Goal: Task Accomplishment & Management: Complete application form

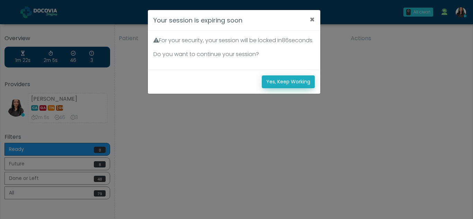
click at [295, 88] on button "Yes, Keep Working" at bounding box center [288, 82] width 53 height 13
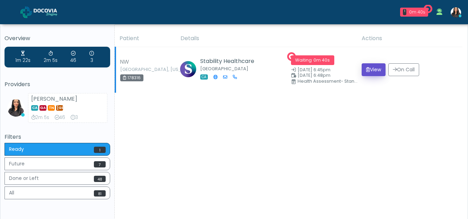
click at [371, 67] on button "View" at bounding box center [374, 69] width 24 height 13
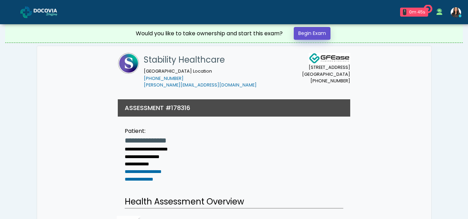
click at [301, 31] on link "Begin Exam" at bounding box center [312, 33] width 37 height 13
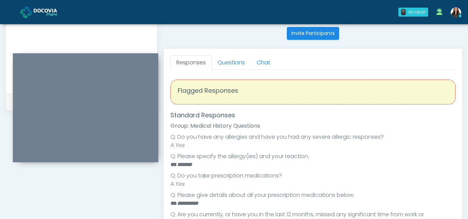
scroll to position [290, 0]
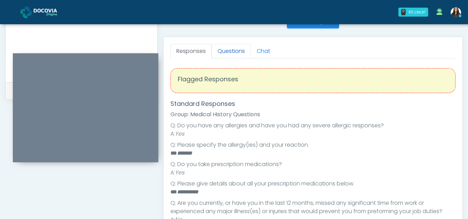
click at [241, 52] on link "Questions" at bounding box center [231, 51] width 39 height 15
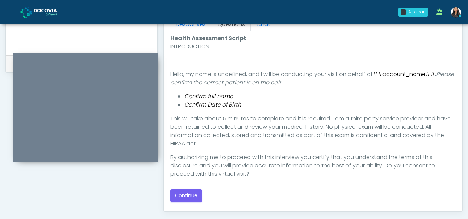
scroll to position [323, 0]
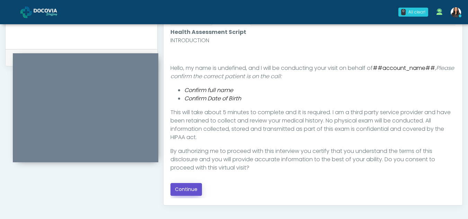
click at [190, 188] on button "Continue" at bounding box center [187, 189] width 32 height 13
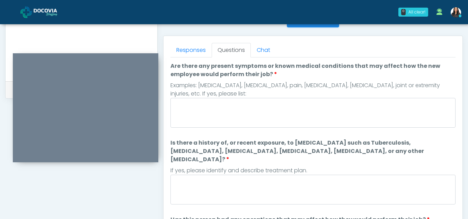
scroll to position [288, 0]
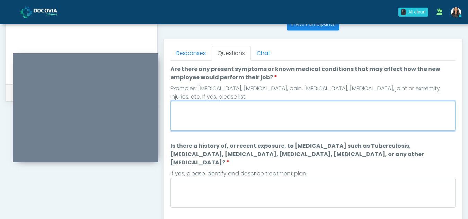
click at [227, 112] on textarea "Are there any present symptoms or known medical conditions that may affect how …" at bounding box center [313, 116] width 285 height 30
type textarea "**"
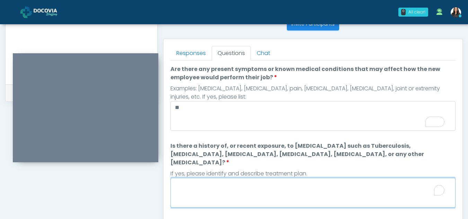
click at [204, 195] on textarea "Is there a history of, or recent exposure, to [MEDICAL_DATA] such as Tuberculos…" at bounding box center [313, 193] width 285 height 30
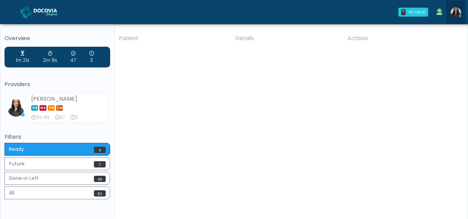
click at [457, 10] on img at bounding box center [456, 12] width 10 height 10
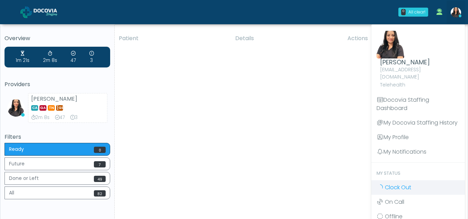
click at [400, 184] on span "Clock Out" at bounding box center [398, 188] width 26 height 8
